Goal: Task Accomplishment & Management: Use online tool/utility

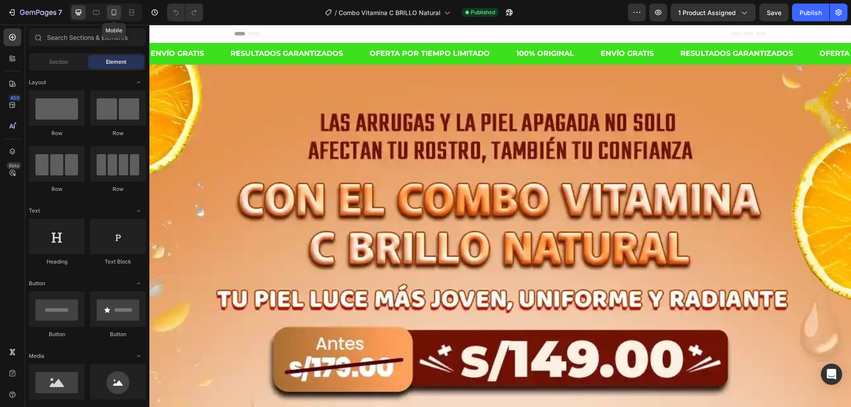
click at [112, 17] on div at bounding box center [114, 12] width 14 height 14
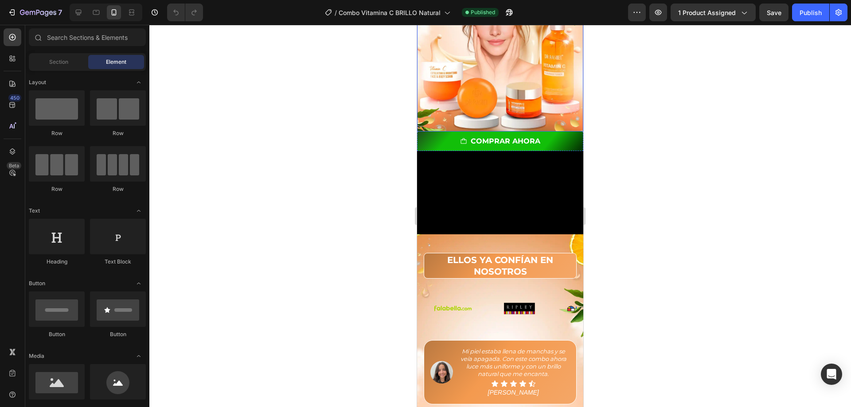
scroll to position [310, 0]
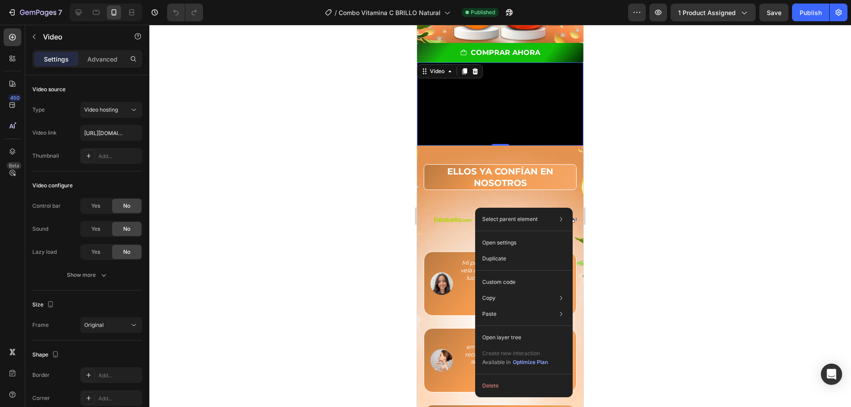
click at [605, 185] on div at bounding box center [499, 216] width 701 height 382
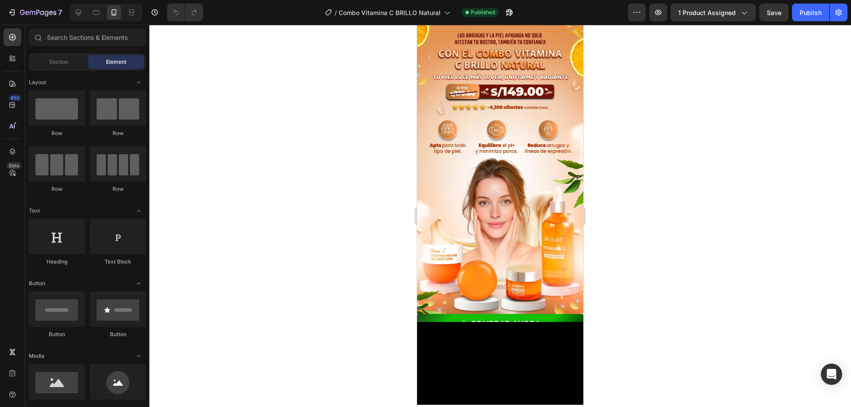
scroll to position [0, 0]
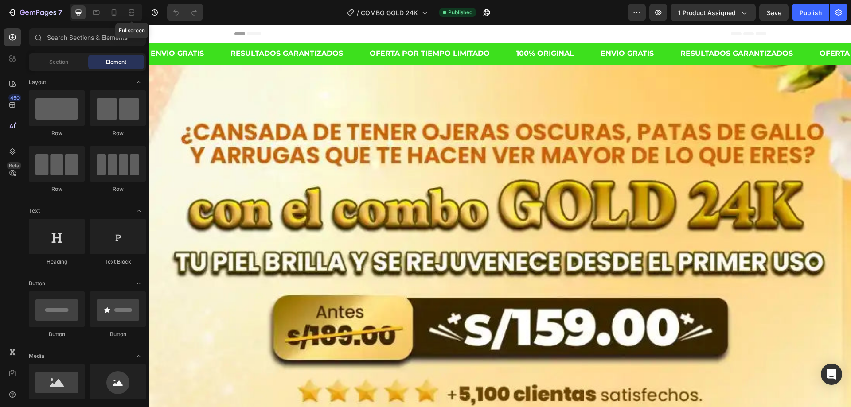
click at [121, 13] on div "Fullscreen" at bounding box center [106, 13] width 73 height 18
click at [117, 13] on icon at bounding box center [113, 12] width 9 height 9
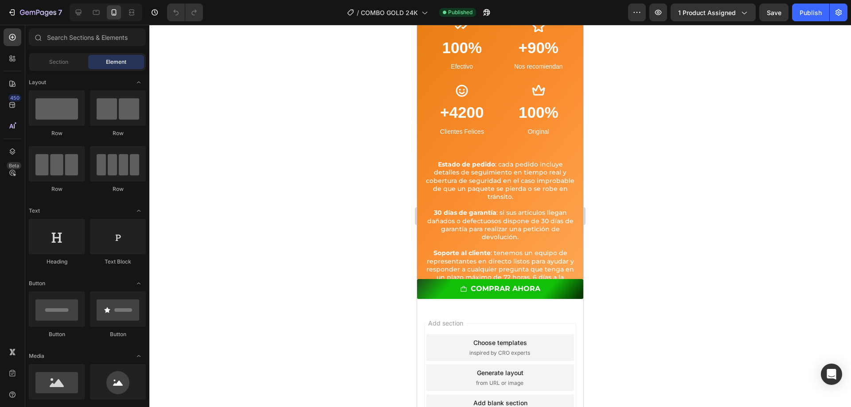
scroll to position [2044, 0]
